Goal: Information Seeking & Learning: Learn about a topic

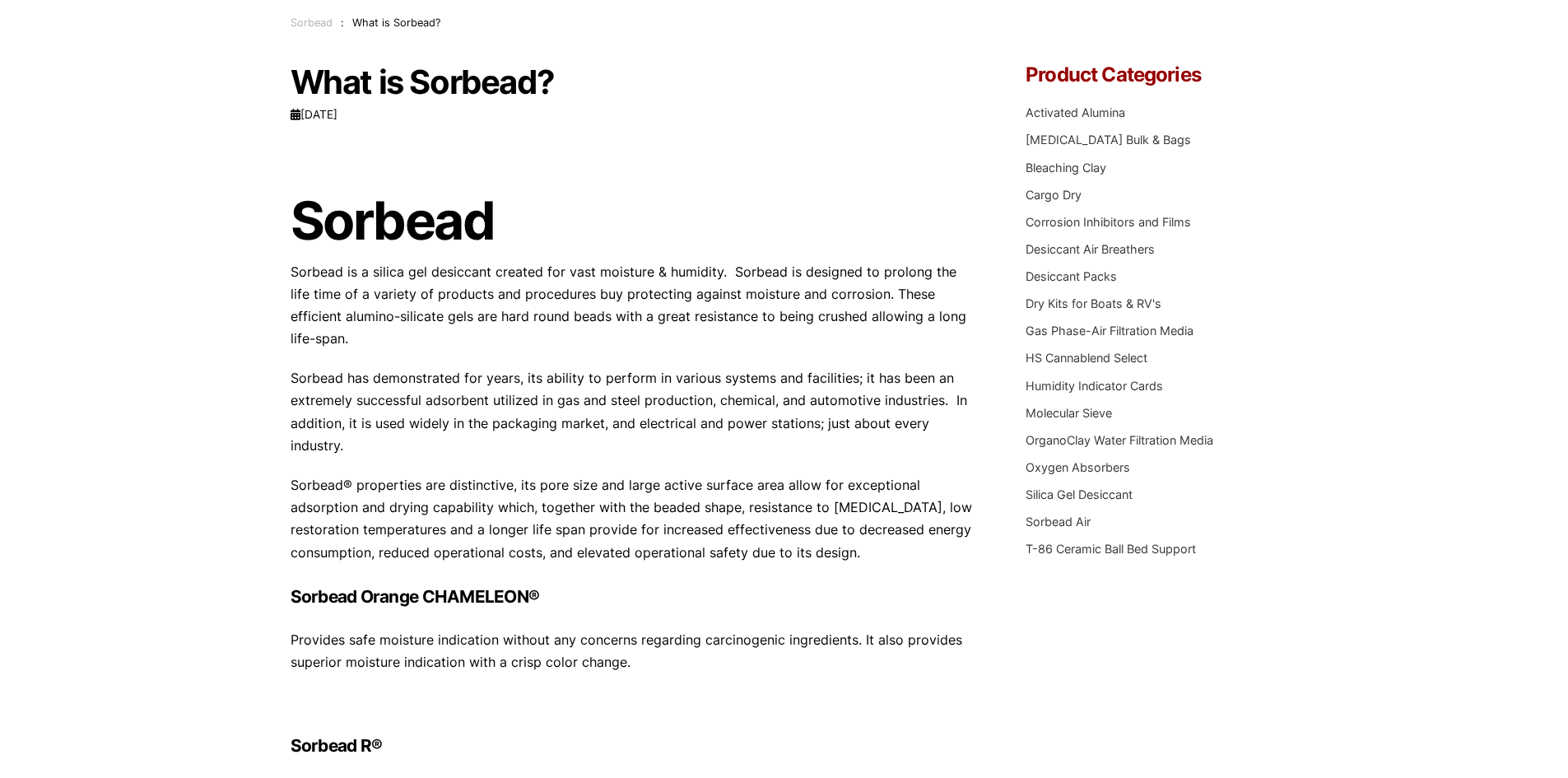
scroll to position [104, 0]
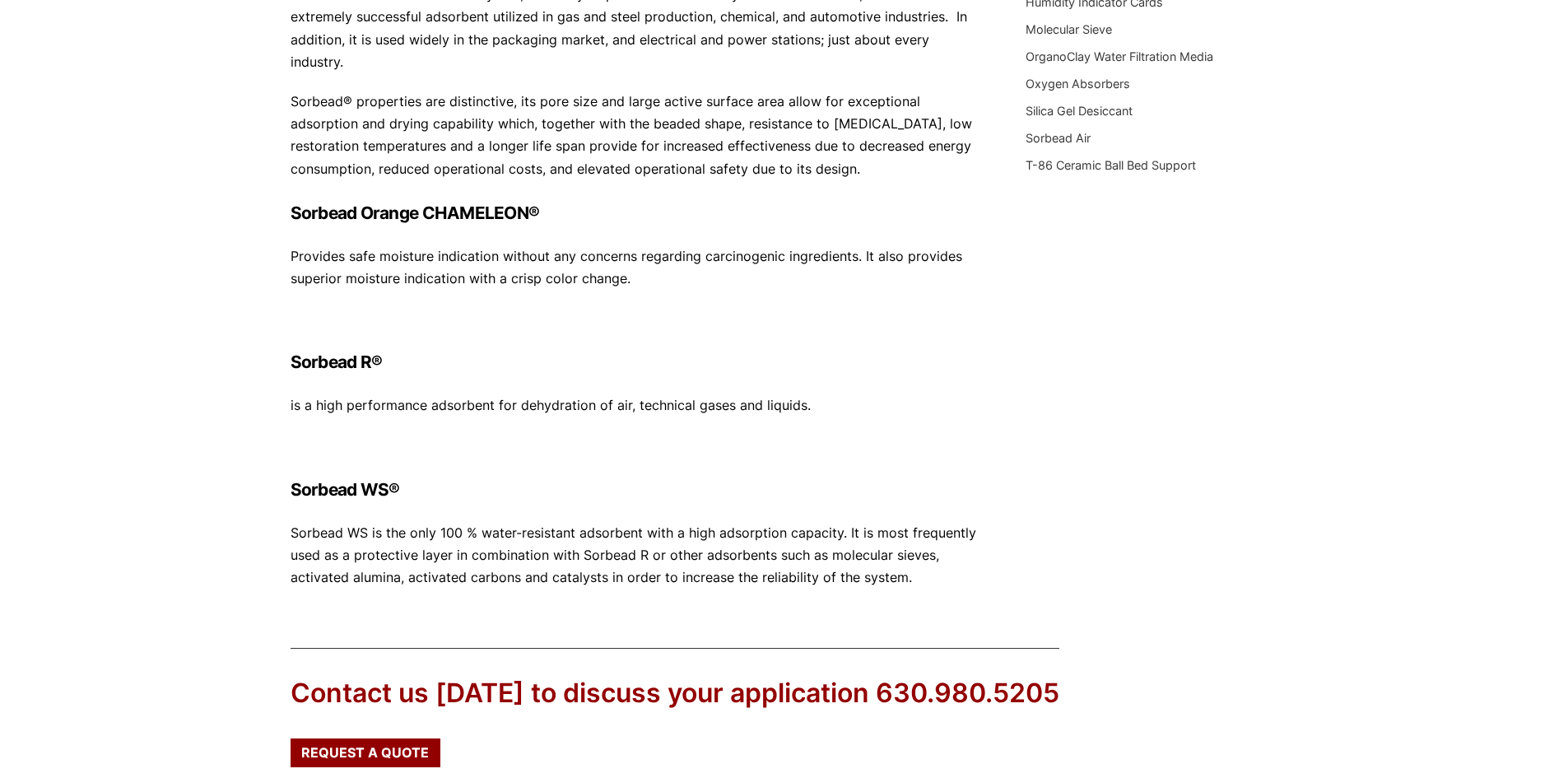
scroll to position [247, 0]
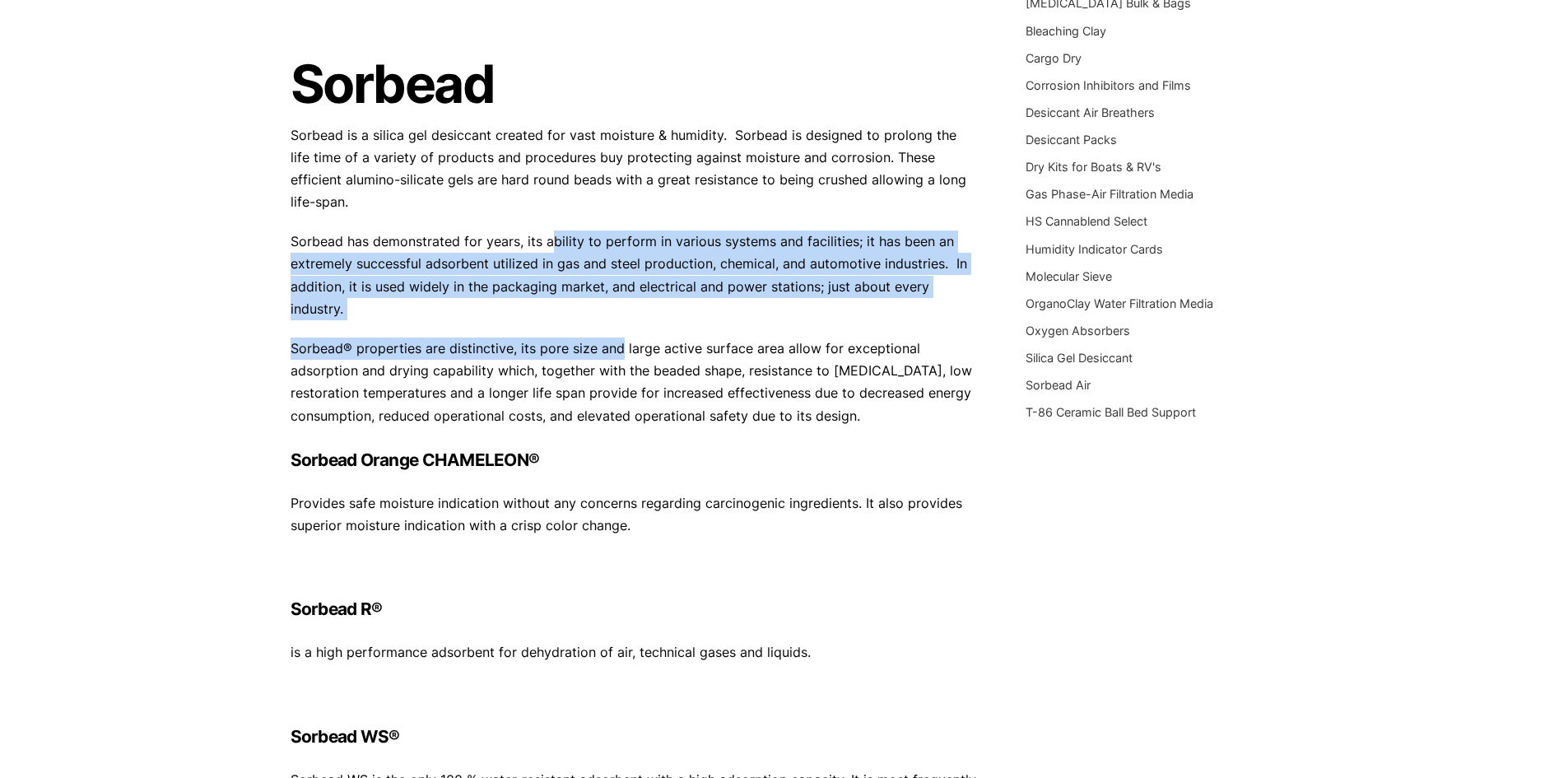
drag, startPoint x: 548, startPoint y: 225, endPoint x: 622, endPoint y: 326, distance: 125.2
click at [622, 326] on div "Sorbead Sorbead is a silica gel desiccant created for vast moisture & humidity.…" at bounding box center [634, 418] width 686 height 833
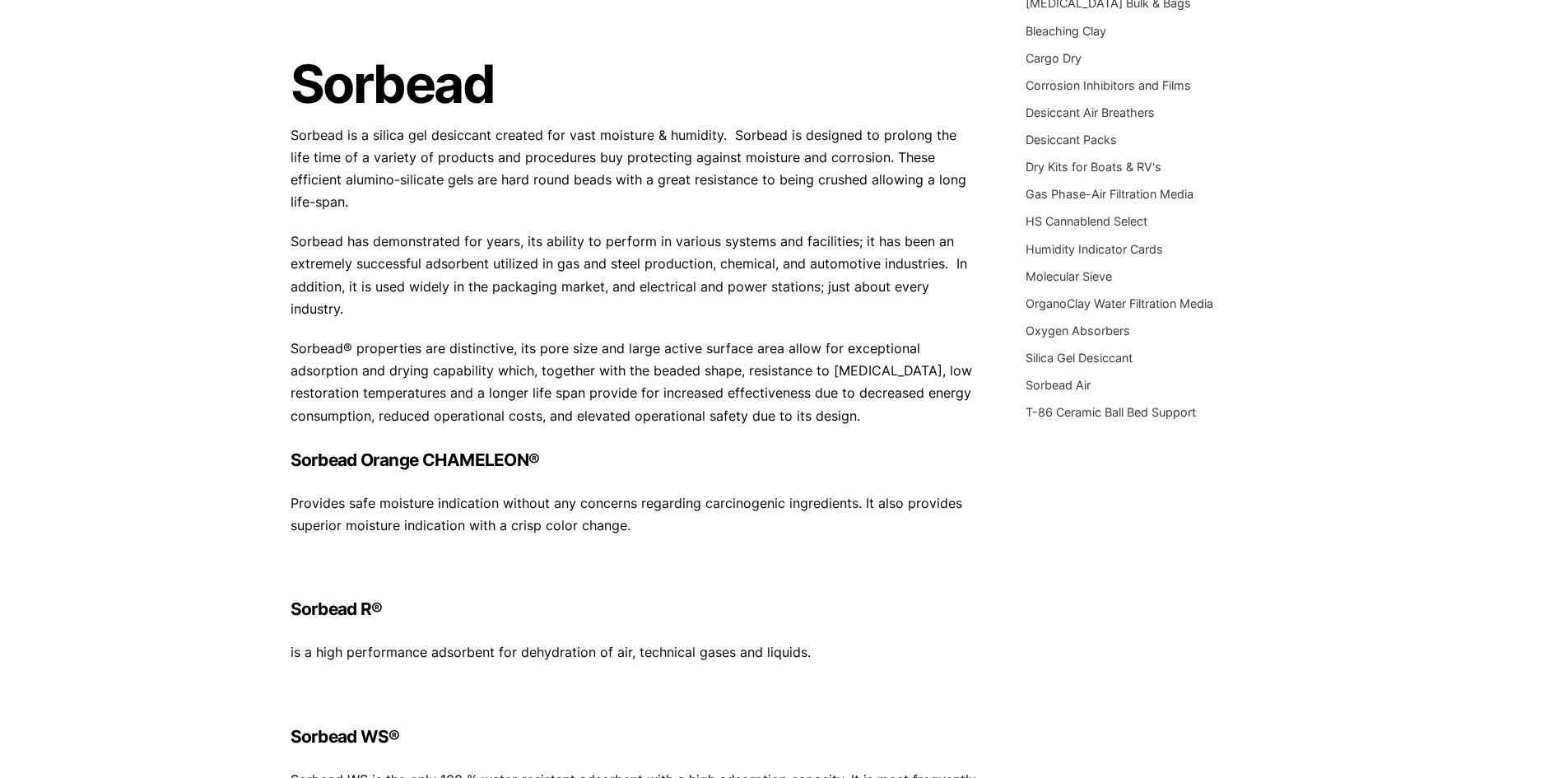
click at [628, 338] on p "Sorbead® properties are distinctive, its pore size and large active surface are…" at bounding box center [634, 383] width 686 height 90
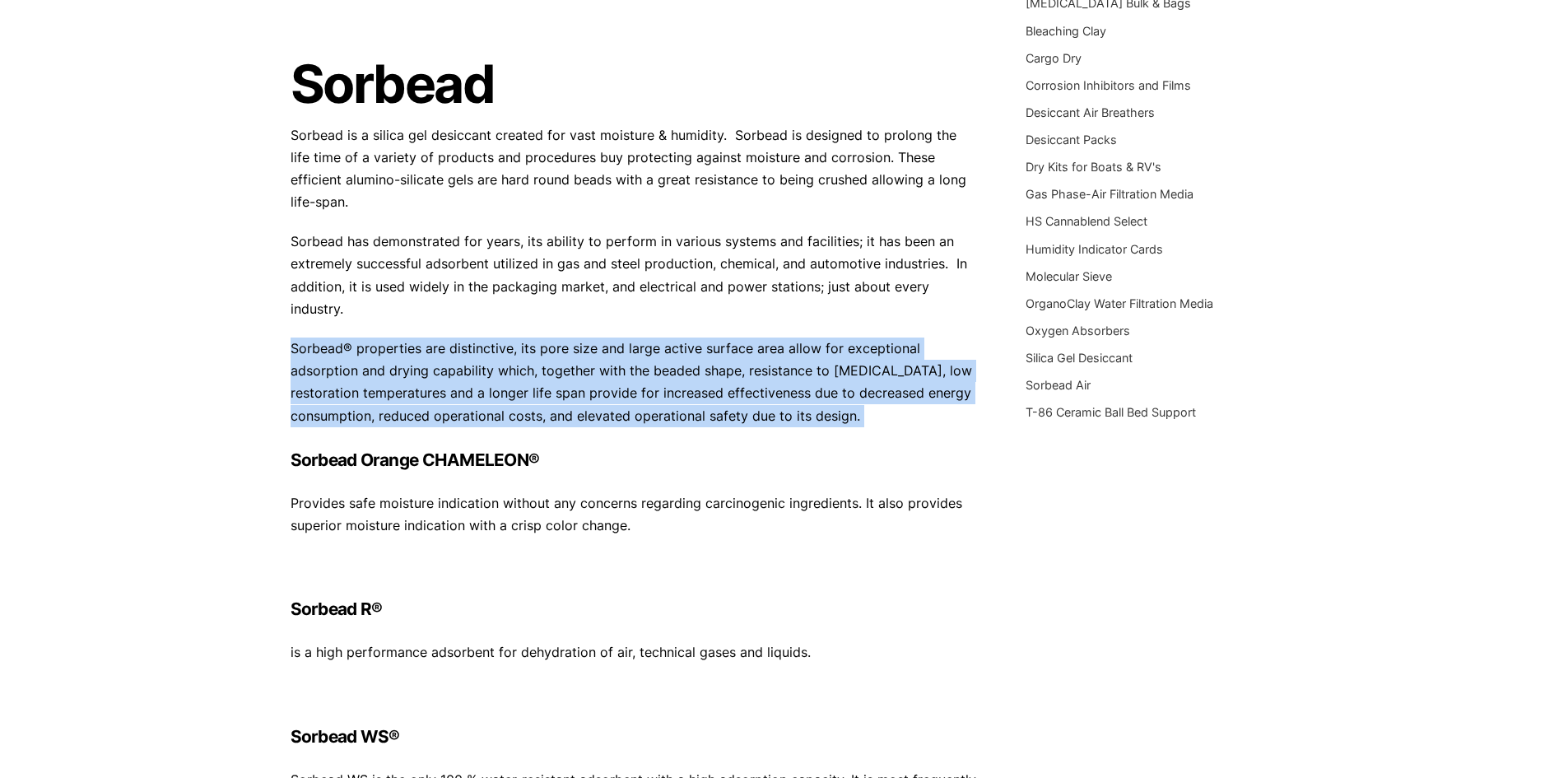
click at [628, 338] on p "Sorbead® properties are distinctive, its pore size and large active surface are…" at bounding box center [634, 383] width 686 height 90
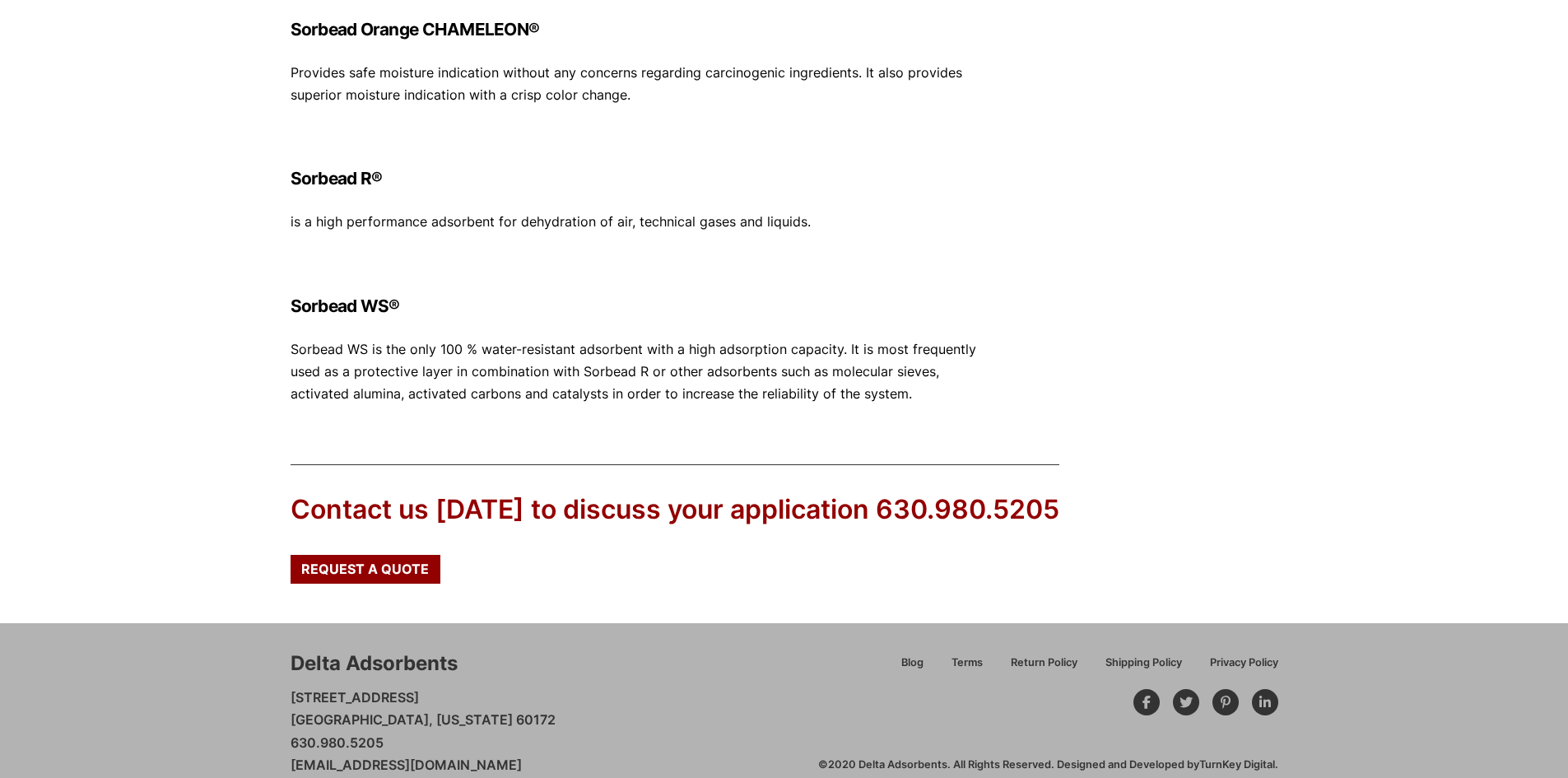
scroll to position [680, 0]
